Goal: Information Seeking & Learning: Find contact information

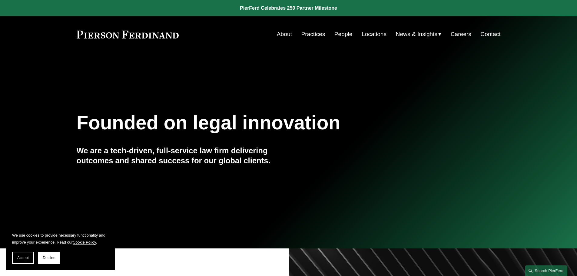
click at [492, 34] on link "Contact" at bounding box center [490, 34] width 20 height 12
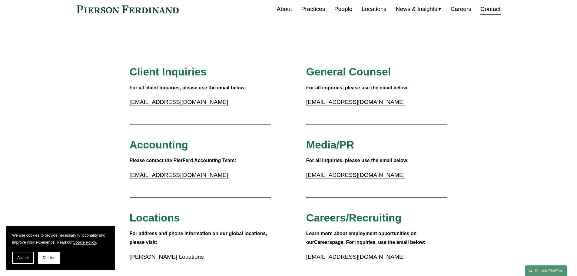
scroll to position [61, 0]
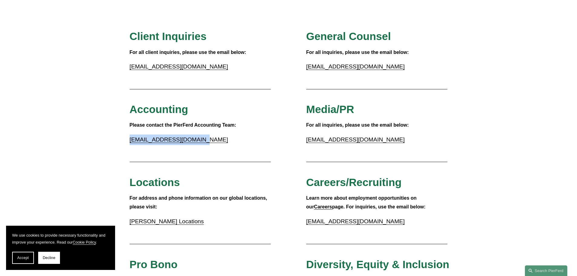
drag, startPoint x: 199, startPoint y: 141, endPoint x: 128, endPoint y: 140, distance: 70.9
copy link "[EMAIL_ADDRESS][DOMAIN_NAME]"
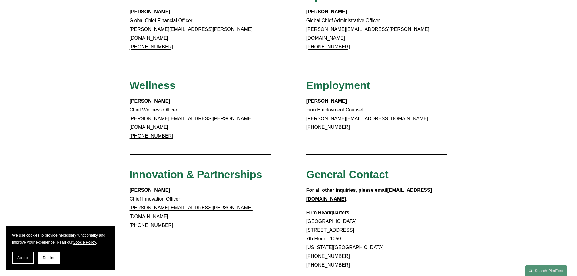
scroll to position [424, 0]
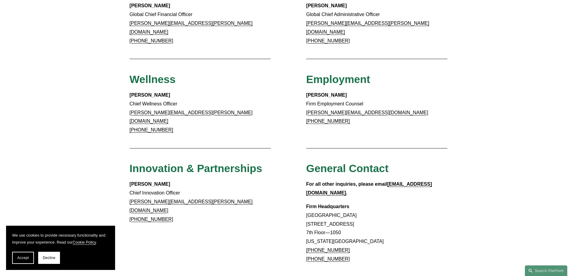
drag, startPoint x: 346, startPoint y: 221, endPoint x: 313, endPoint y: 220, distance: 33.3
click at [313, 220] on p "Firm Headquarters [GEOGRAPHIC_DATA] [STREET_ADDRESS][US_STATE] [PHONE_NUMBER] […" at bounding box center [376, 232] width 141 height 61
copy link "917.914.2279"
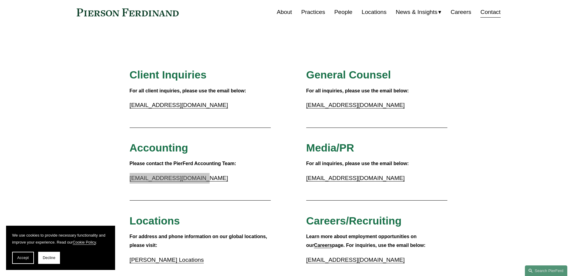
scroll to position [0, 0]
